Goal: Check status: Check status

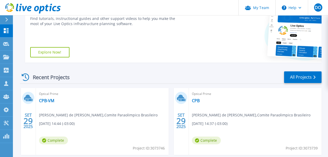
scroll to position [138, 0]
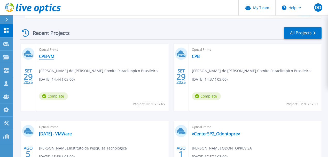
click at [49, 56] on link "CPB-VM" at bounding box center [46, 56] width 15 height 5
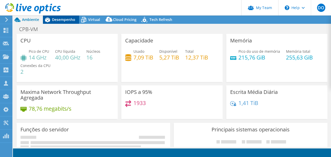
click at [63, 21] on span "Desempenho" at bounding box center [63, 19] width 23 height 5
select select "USD"
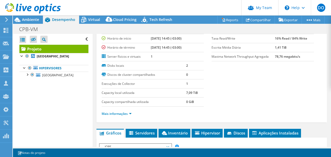
scroll to position [52, 0]
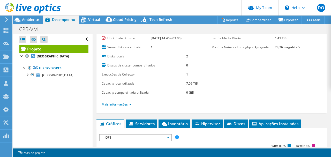
click at [129, 102] on link "Mais informações" at bounding box center [117, 104] width 30 height 4
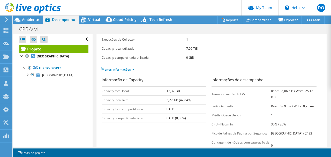
scroll to position [103, 0]
